Goal: Information Seeking & Learning: Learn about a topic

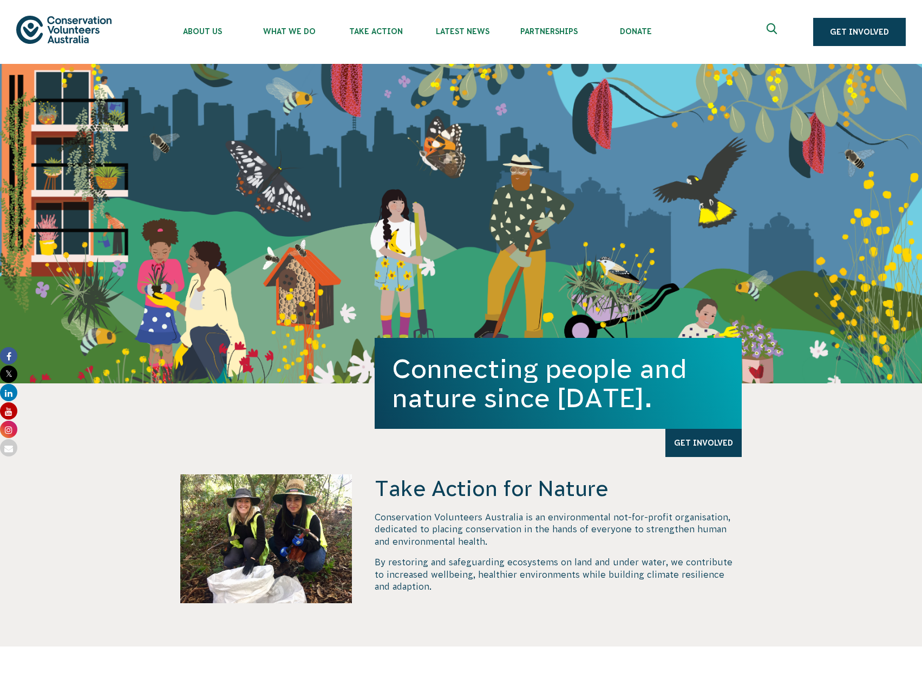
click at [14, 432] on icon at bounding box center [8, 429] width 17 height 17
click at [10, 350] on icon at bounding box center [8, 355] width 17 height 17
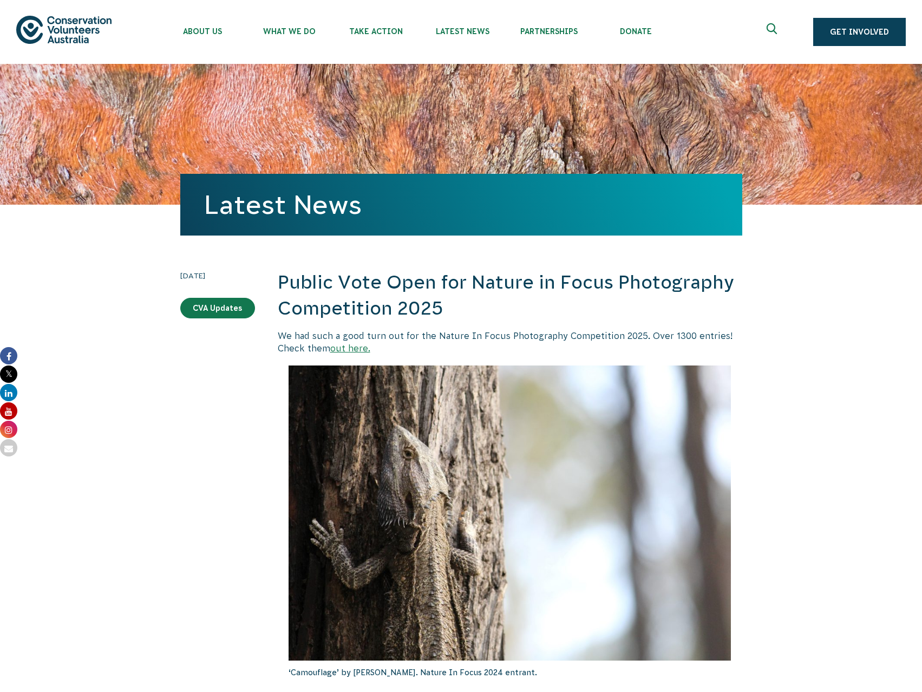
click at [363, 349] on link "out here." at bounding box center [350, 348] width 40 height 10
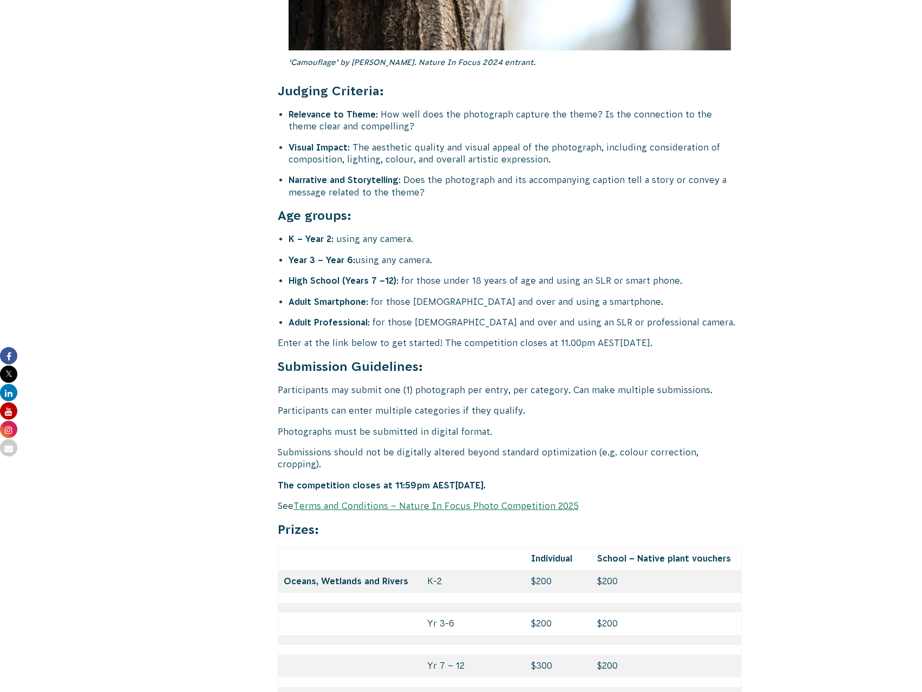
scroll to position [4169, 0]
click at [435, 500] on link "Terms and Conditions – Nature In Focus Photo Competition 2025" at bounding box center [435, 505] width 285 height 10
